Goal: Navigation & Orientation: Understand site structure

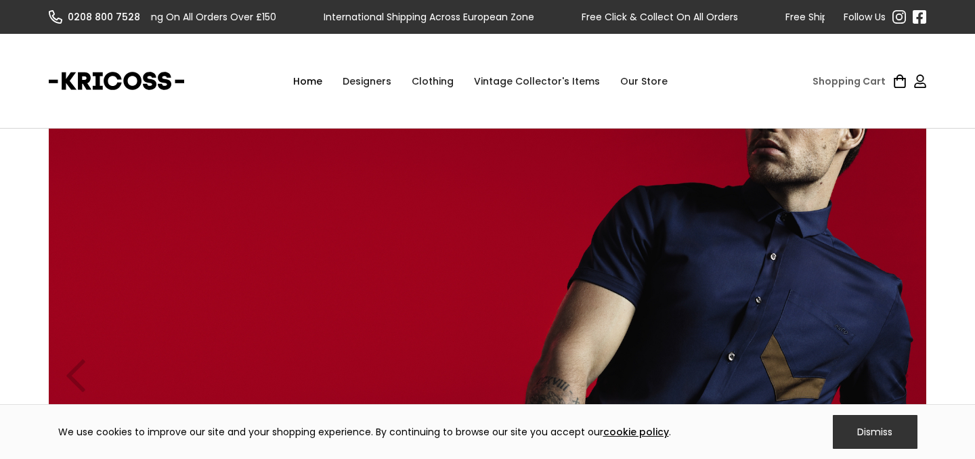
click at [372, 81] on div "Designers" at bounding box center [366, 81] width 69 height 41
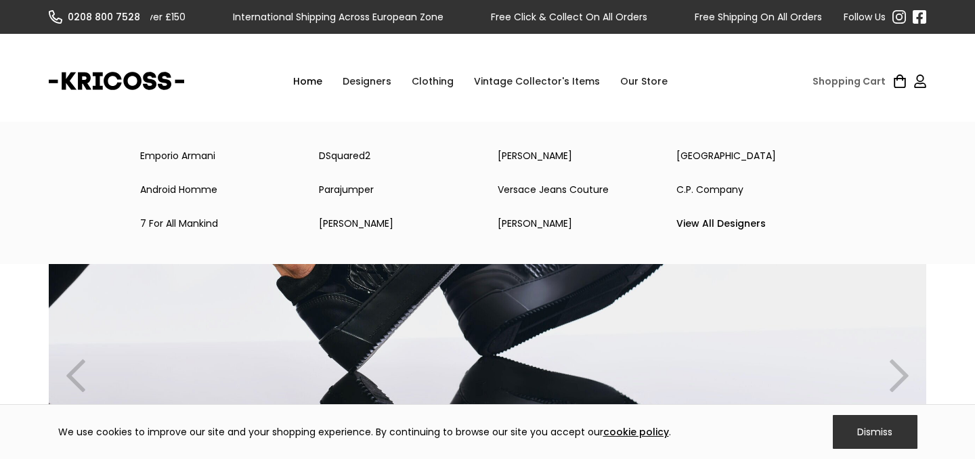
click at [722, 221] on link "View All Designers" at bounding box center [755, 223] width 179 height 27
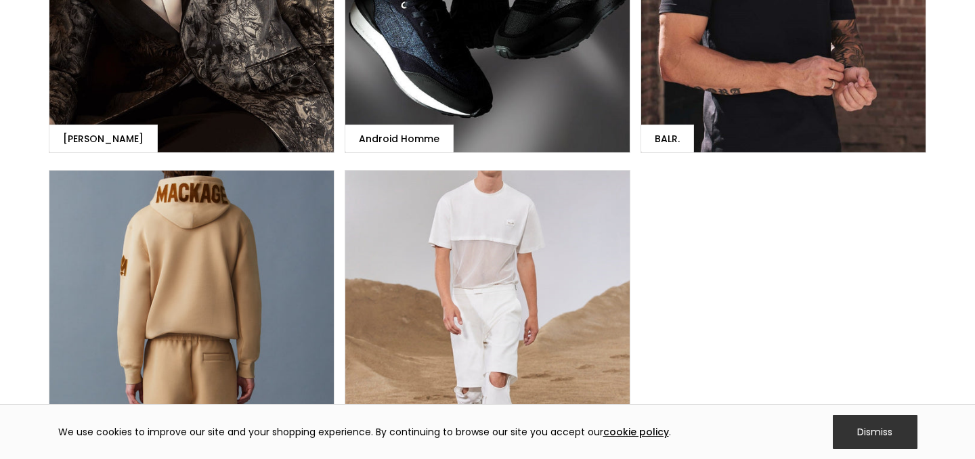
scroll to position [919, 0]
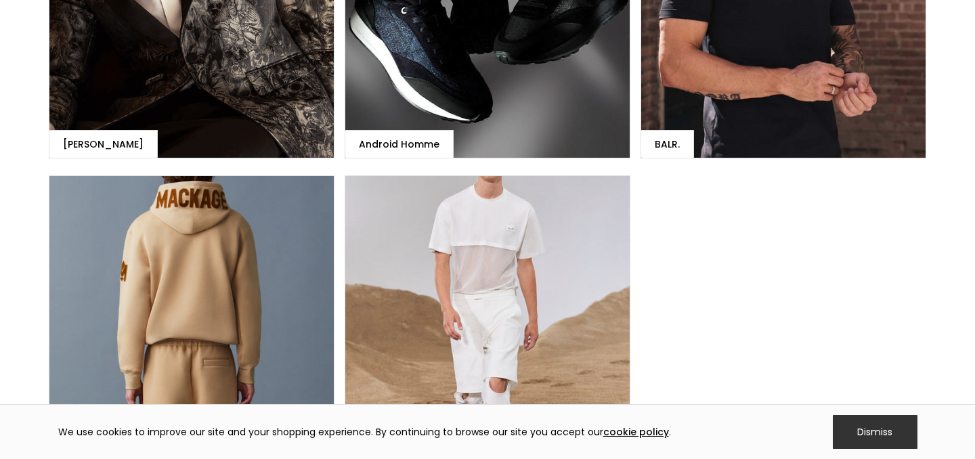
click at [747, 131] on div "BALR." at bounding box center [783, 14] width 286 height 287
click at [215, 318] on div "Mackage" at bounding box center [192, 318] width 286 height 287
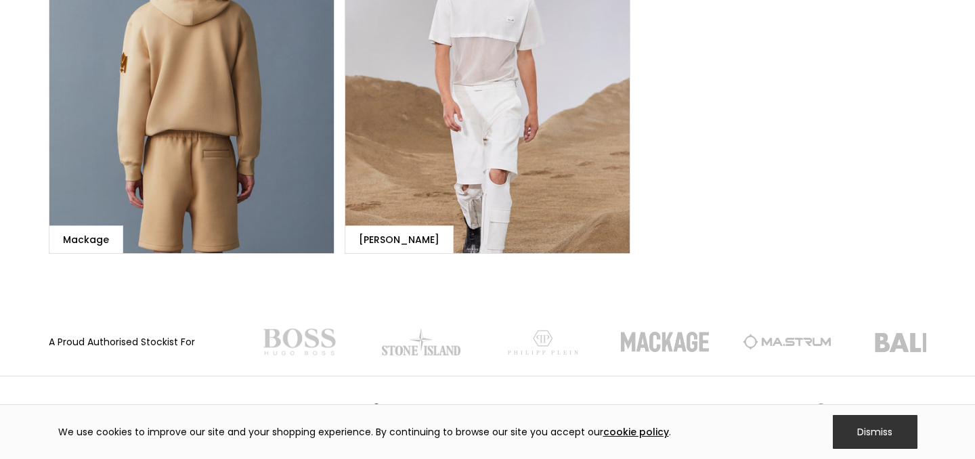
scroll to position [1126, 0]
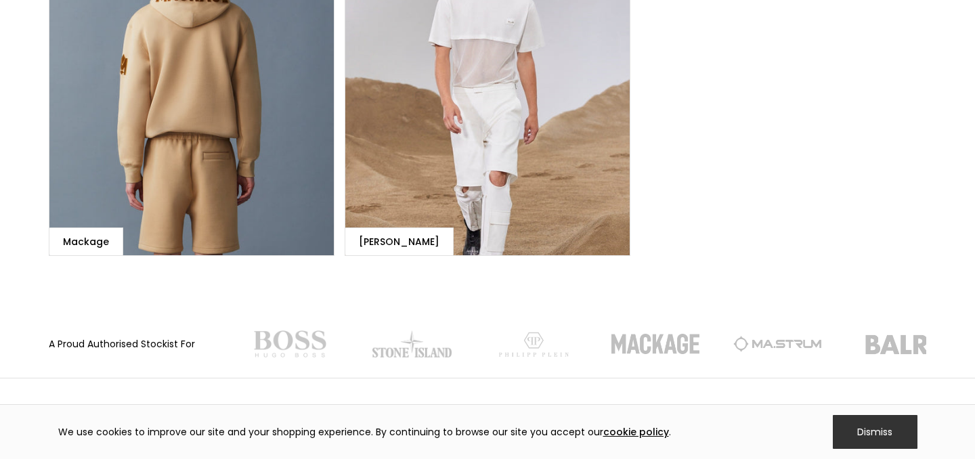
click at [470, 179] on div "[PERSON_NAME]" at bounding box center [488, 112] width 286 height 287
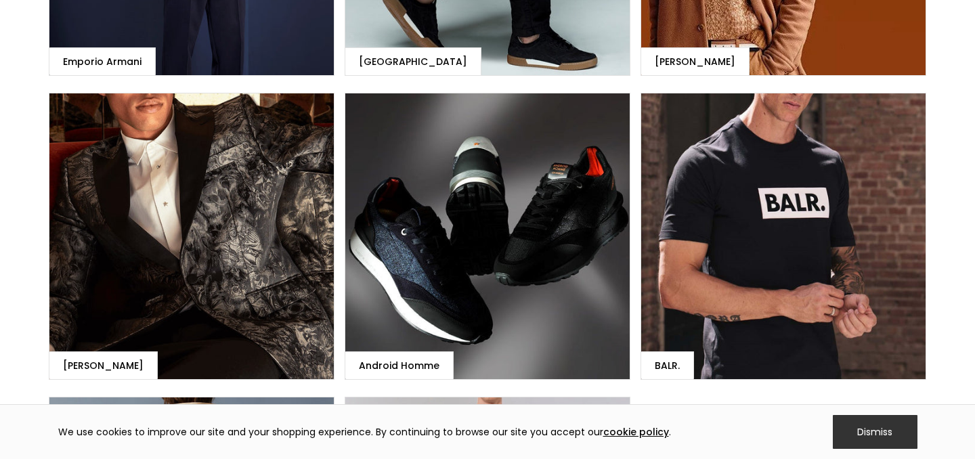
scroll to position [763, 0]
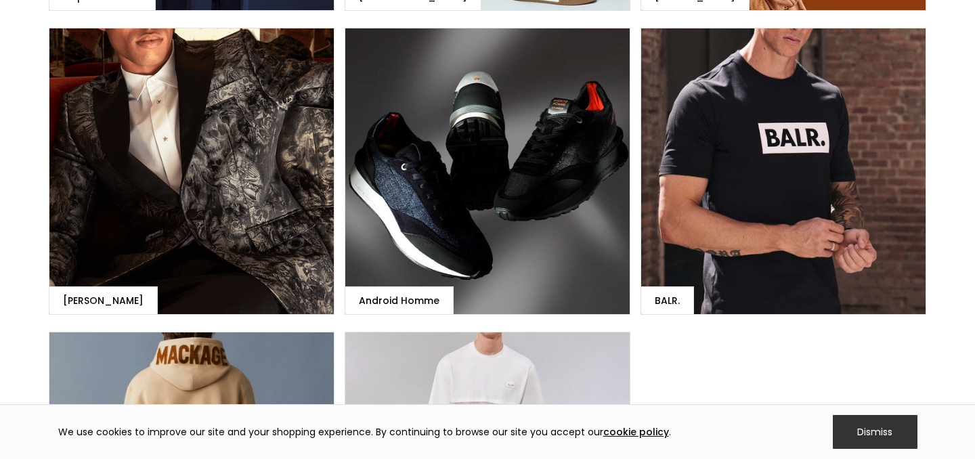
click at [453, 152] on div "Android Homme" at bounding box center [488, 171] width 286 height 287
click at [160, 213] on div "[PERSON_NAME]" at bounding box center [192, 171] width 286 height 287
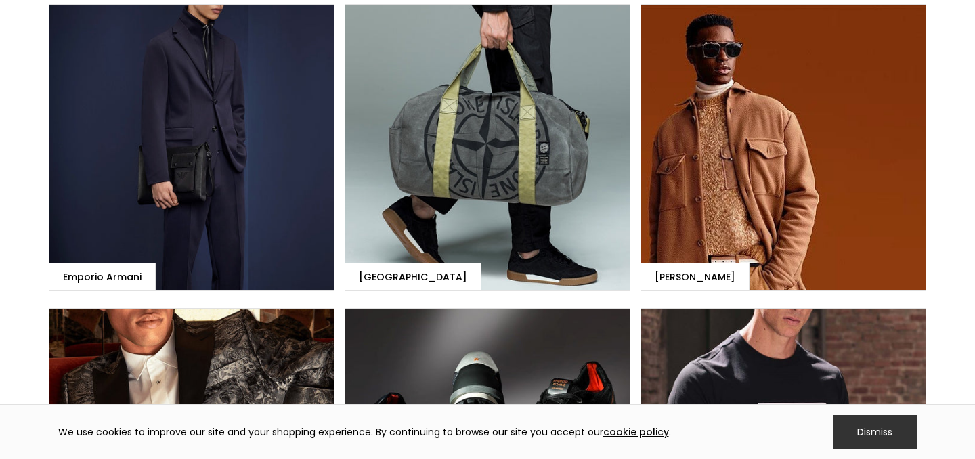
scroll to position [473, 0]
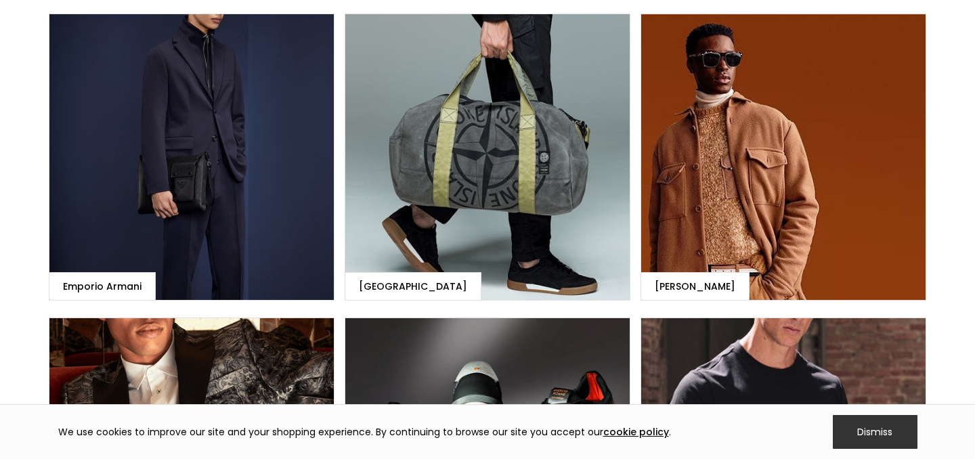
click at [712, 185] on div "[PERSON_NAME]" at bounding box center [783, 157] width 286 height 287
click at [456, 197] on div "[GEOGRAPHIC_DATA]" at bounding box center [488, 157] width 286 height 287
click at [225, 223] on div "Emporio Armani" at bounding box center [192, 157] width 286 height 287
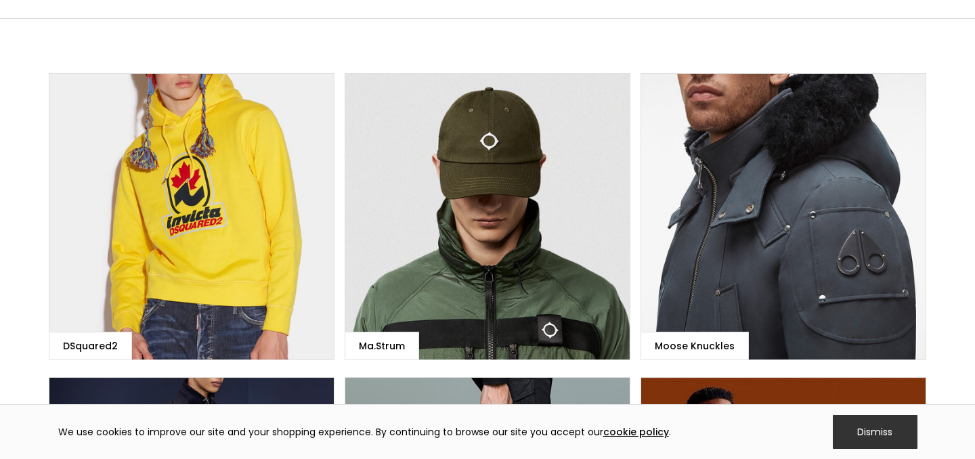
scroll to position [111, 0]
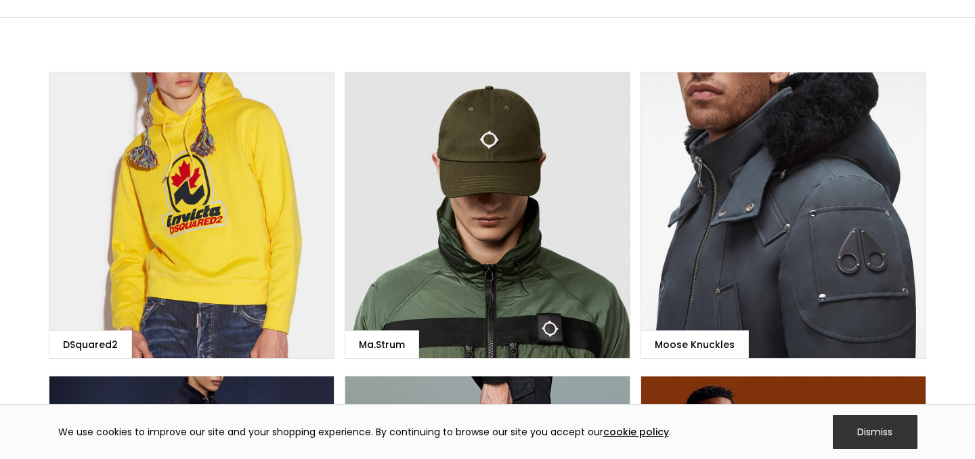
click at [774, 217] on div "Moose Knuckles" at bounding box center [783, 215] width 286 height 287
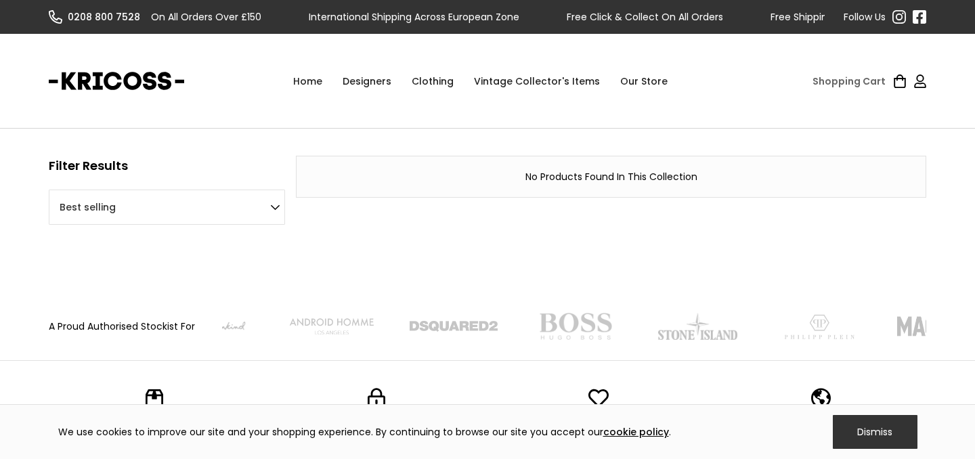
click at [441, 82] on div "Clothing" at bounding box center [432, 81] width 62 height 41
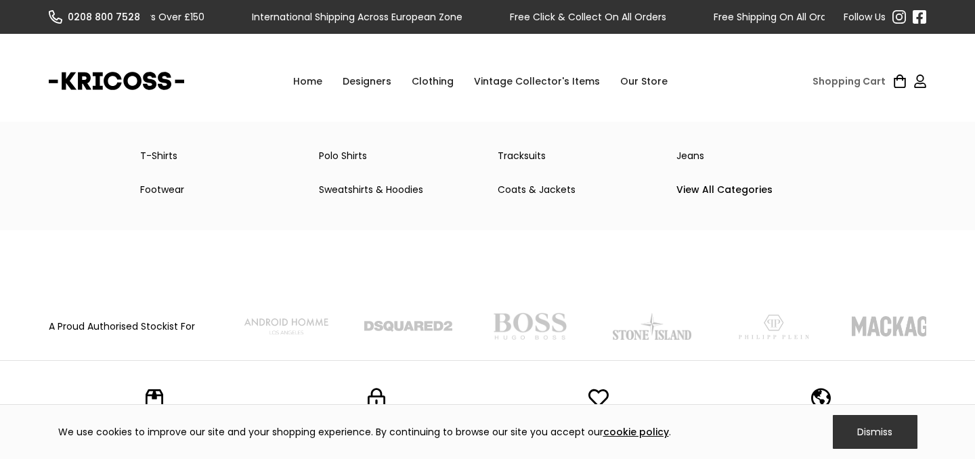
click at [440, 79] on div "Clothing" at bounding box center [432, 81] width 62 height 41
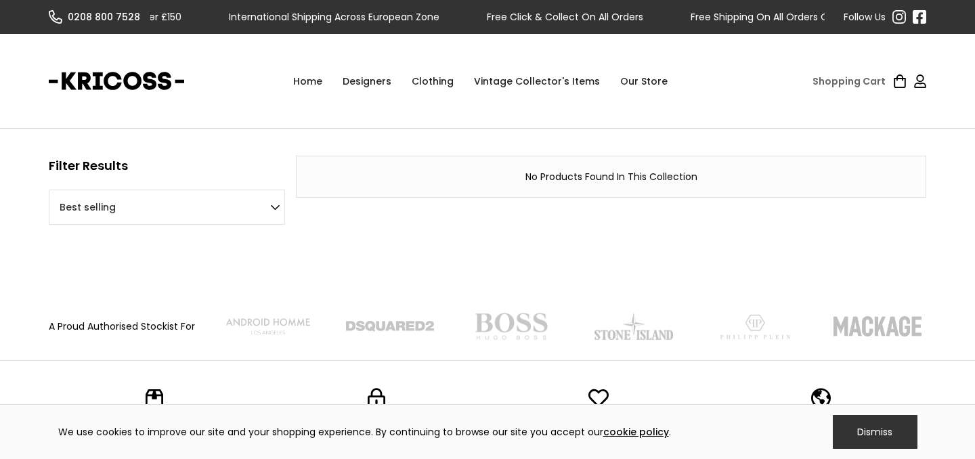
click at [440, 79] on div "Clothing" at bounding box center [432, 81] width 62 height 41
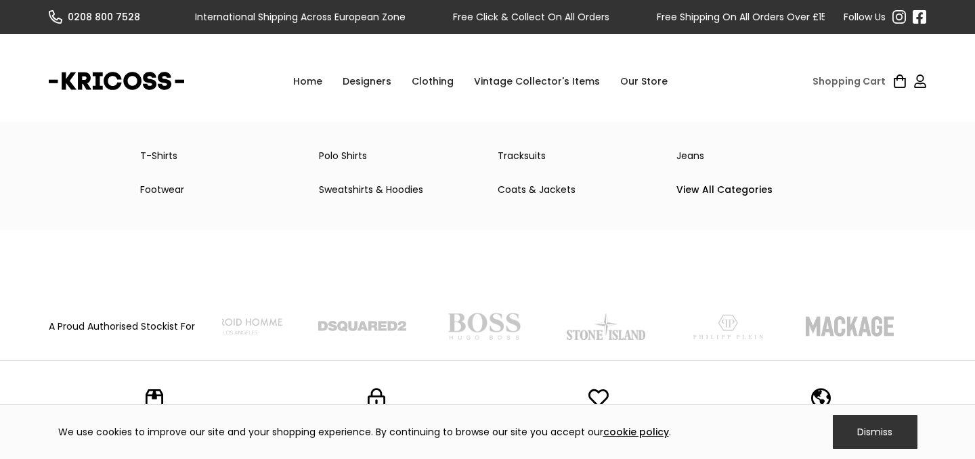
click at [179, 152] on link "T-Shirts" at bounding box center [219, 155] width 179 height 27
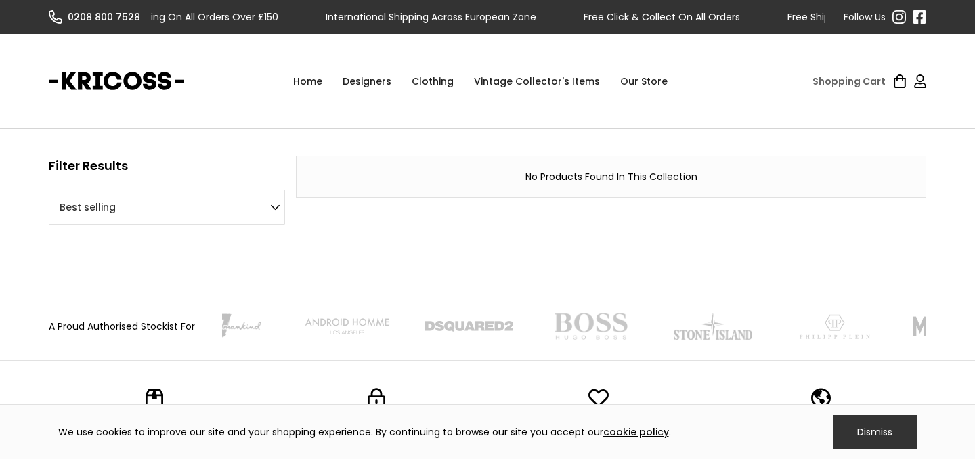
click at [318, 83] on link "Home" at bounding box center [307, 81] width 49 height 41
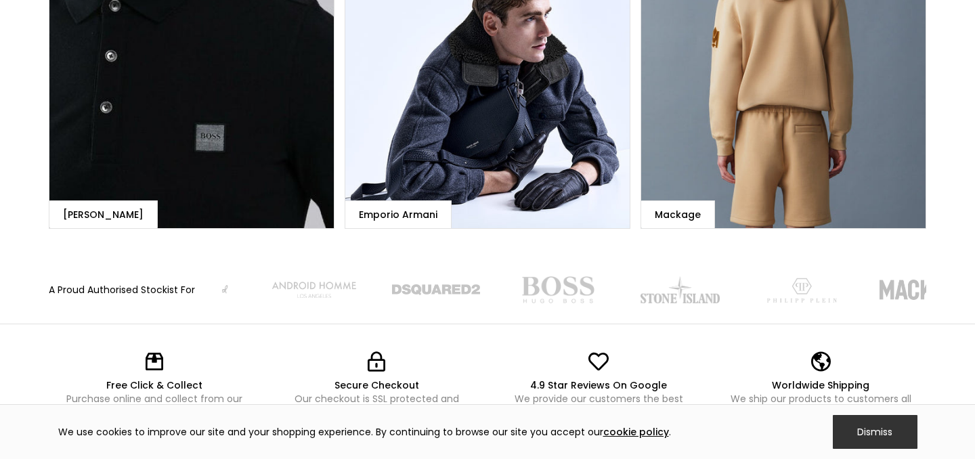
scroll to position [1415, 0]
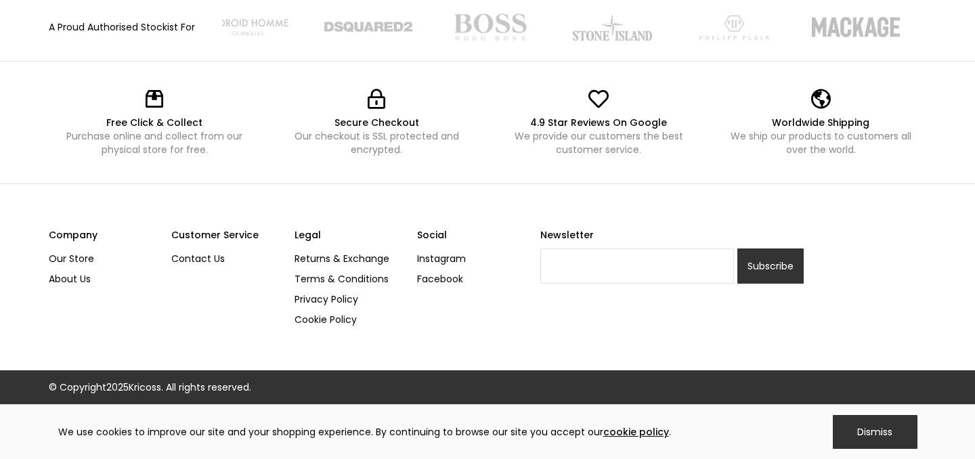
click at [65, 261] on link "Our Store" at bounding box center [105, 258] width 112 height 20
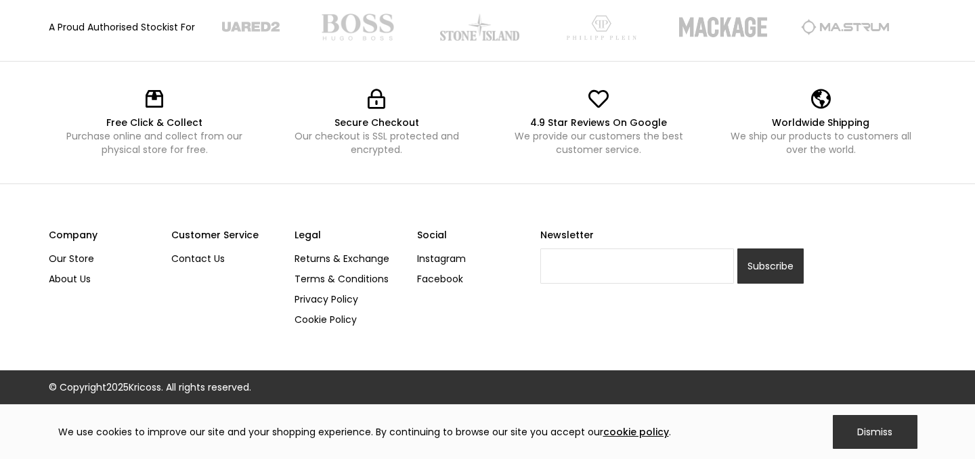
click at [82, 274] on link "About Us" at bounding box center [105, 279] width 112 height 20
